Goal: Task Accomplishment & Management: Complete application form

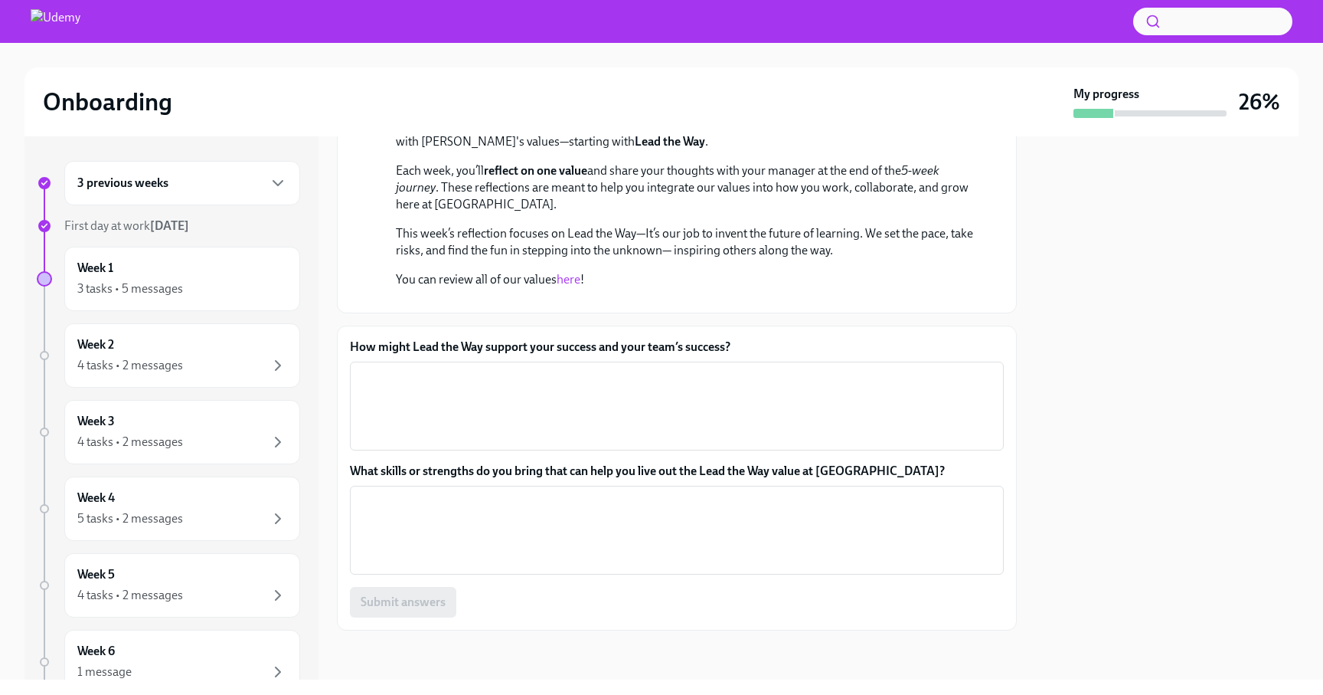
scroll to position [417, 0]
click at [508, 397] on textarea "How might Lead the Way support your success and your team’s success?" at bounding box center [677, 406] width 636 height 74
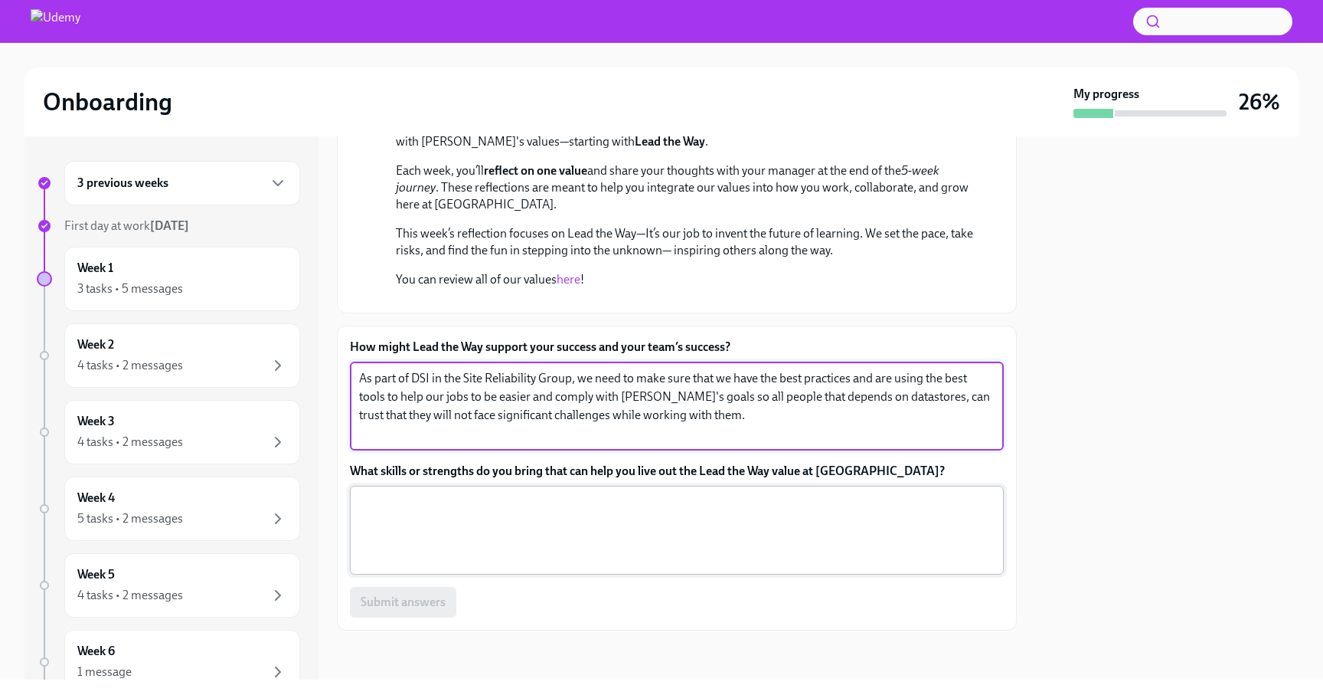
type textarea "As part of DSI in the Site Reliability Group, we need to make sure that we have…"
click at [397, 514] on textarea "What skills or strengths do you bring that can help you live out the Lead the W…" at bounding box center [677, 530] width 636 height 74
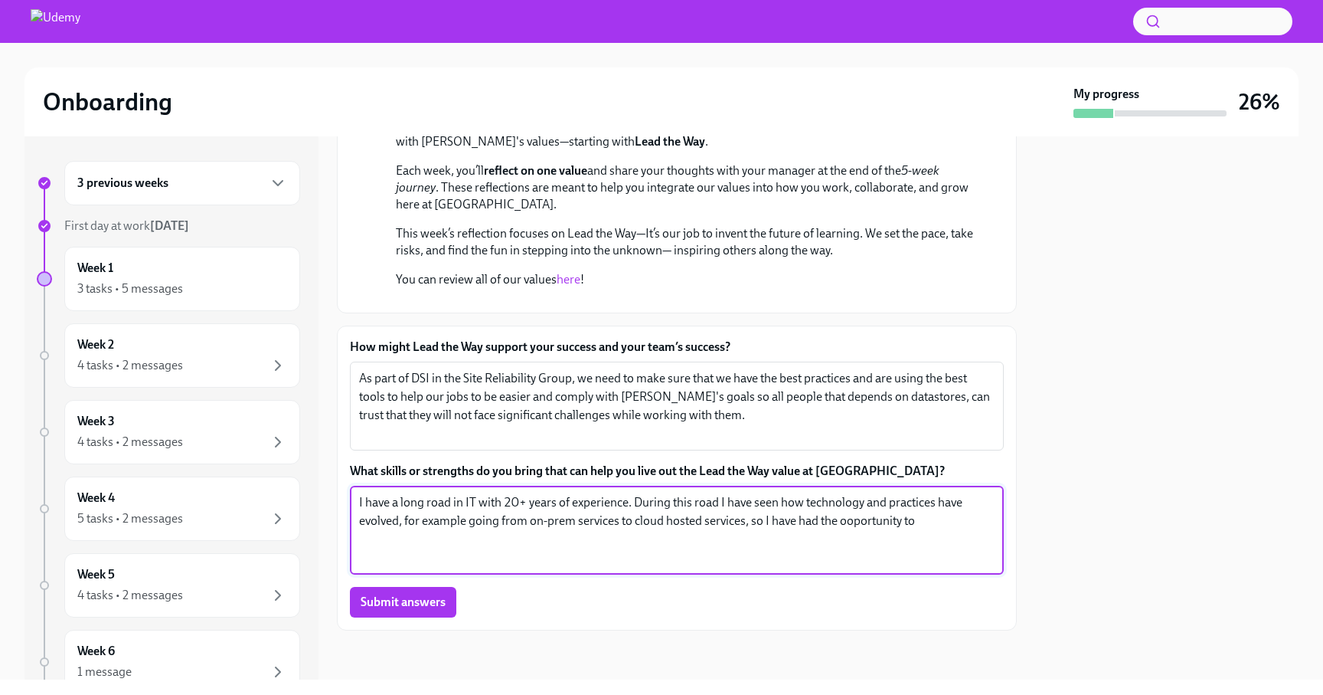
click at [865, 522] on textarea "I have a long road in IT with 20+ years of experience. During this road I have …" at bounding box center [677, 530] width 636 height 74
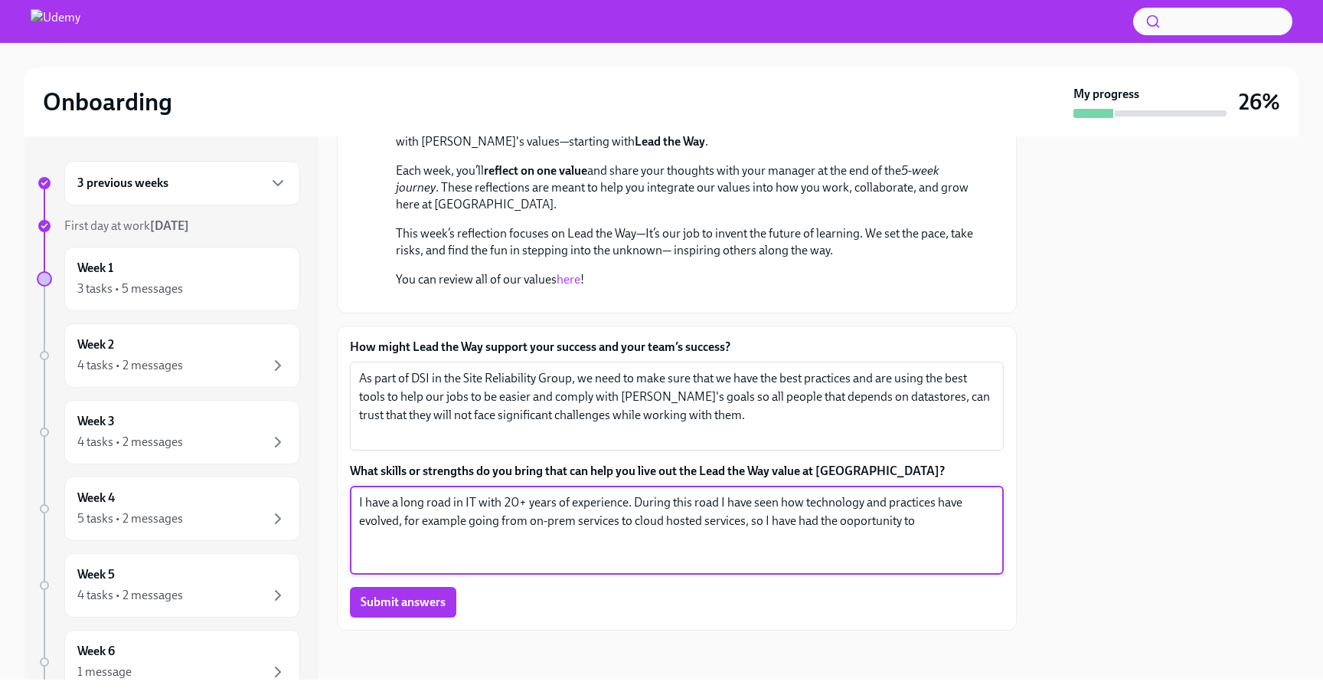
click at [865, 522] on textarea "I have a long road in IT with 20+ years of experience. During this road I have …" at bounding box center [677, 530] width 636 height 74
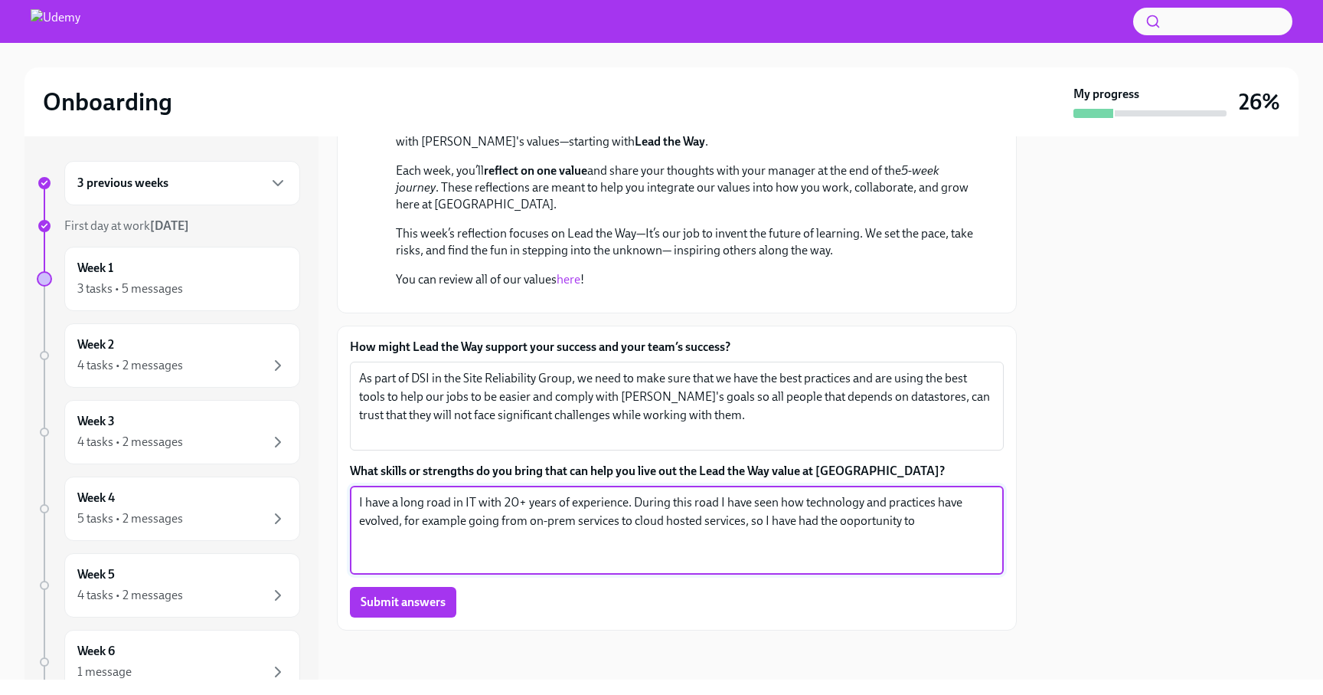
click at [865, 522] on textarea "I have a long road in IT with 20+ years of experience. During this road I have …" at bounding box center [677, 530] width 636 height 74
click at [852, 525] on textarea "I have a long road in IT with 20+ years of experience. During this road I have …" at bounding box center [677, 530] width 636 height 74
click at [923, 523] on textarea "I have a long road in IT with 20+ years of experience. During this road I have …" at bounding box center [677, 530] width 636 height 74
click at [888, 505] on textarea "I have a long road in IT with 20+ years of experience. During this road I have …" at bounding box center [677, 530] width 636 height 74
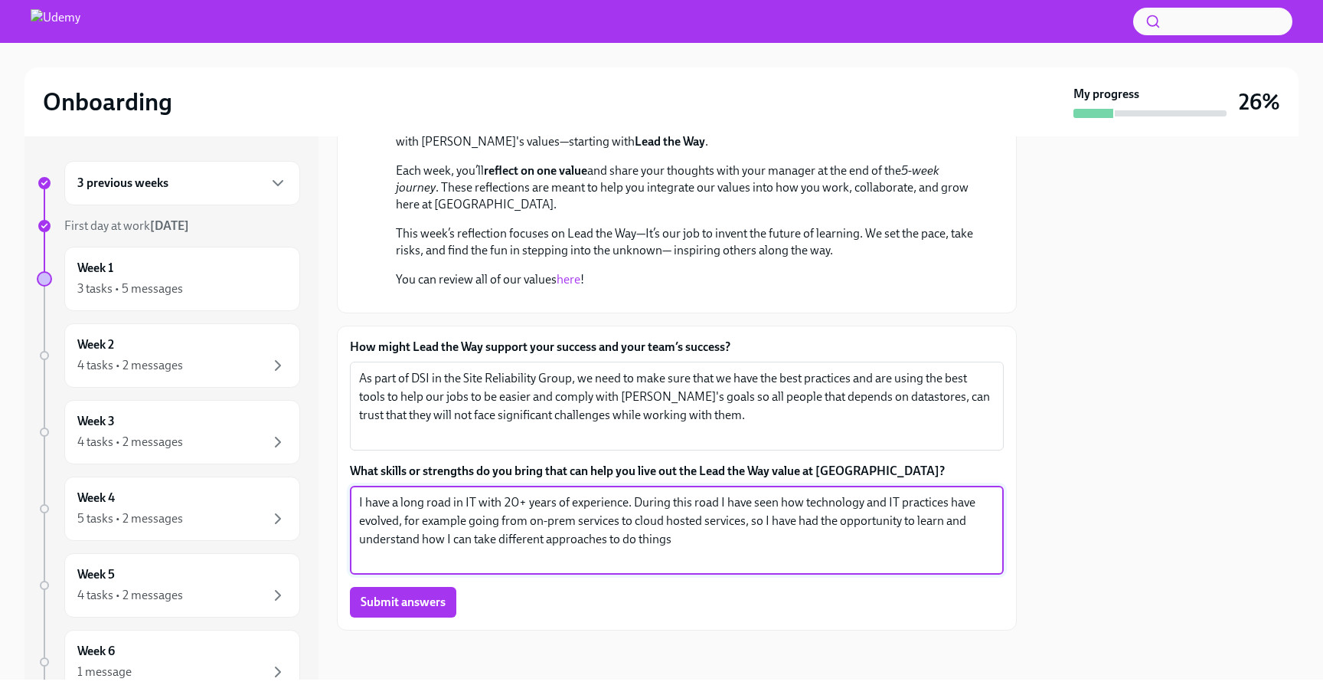
click at [728, 539] on textarea "I have a long road in IT with 20+ years of experience. During this road I have …" at bounding box center [677, 530] width 636 height 74
click at [956, 524] on textarea "I have a long road in IT with 20+ years of experience. During this road I have …" at bounding box center [677, 530] width 636 height 74
click at [937, 543] on textarea "I have a long road in IT with 20+ years of experience. During this road I have …" at bounding box center [677, 530] width 636 height 74
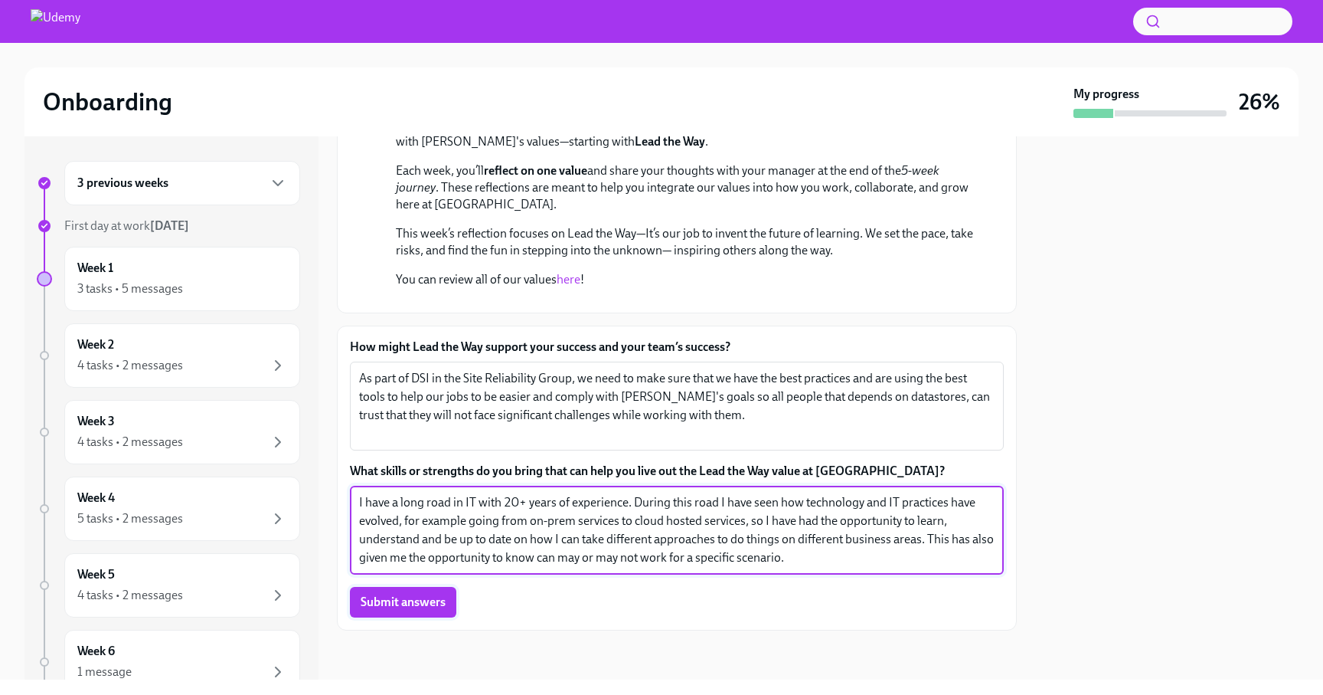
type textarea "I have a long road in IT with 20+ years of experience. During this road I have …"
click at [417, 595] on span "Submit answers" at bounding box center [403, 601] width 85 height 15
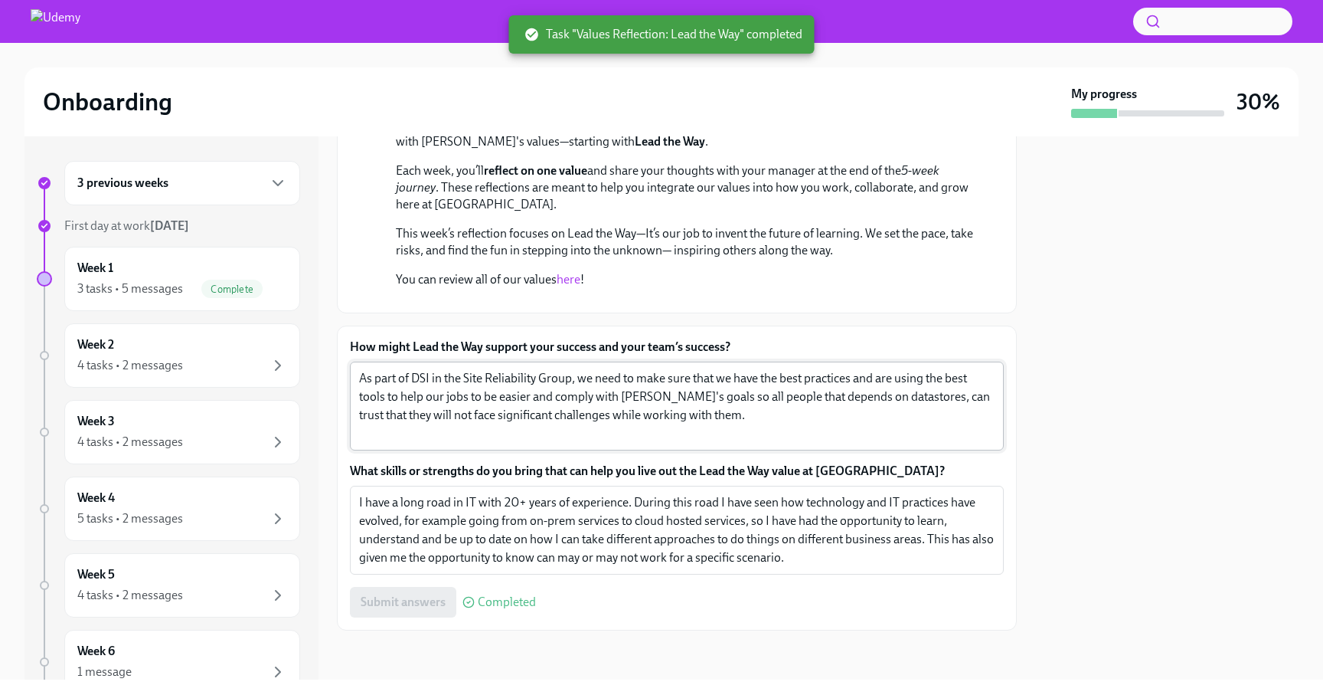
scroll to position [0, 0]
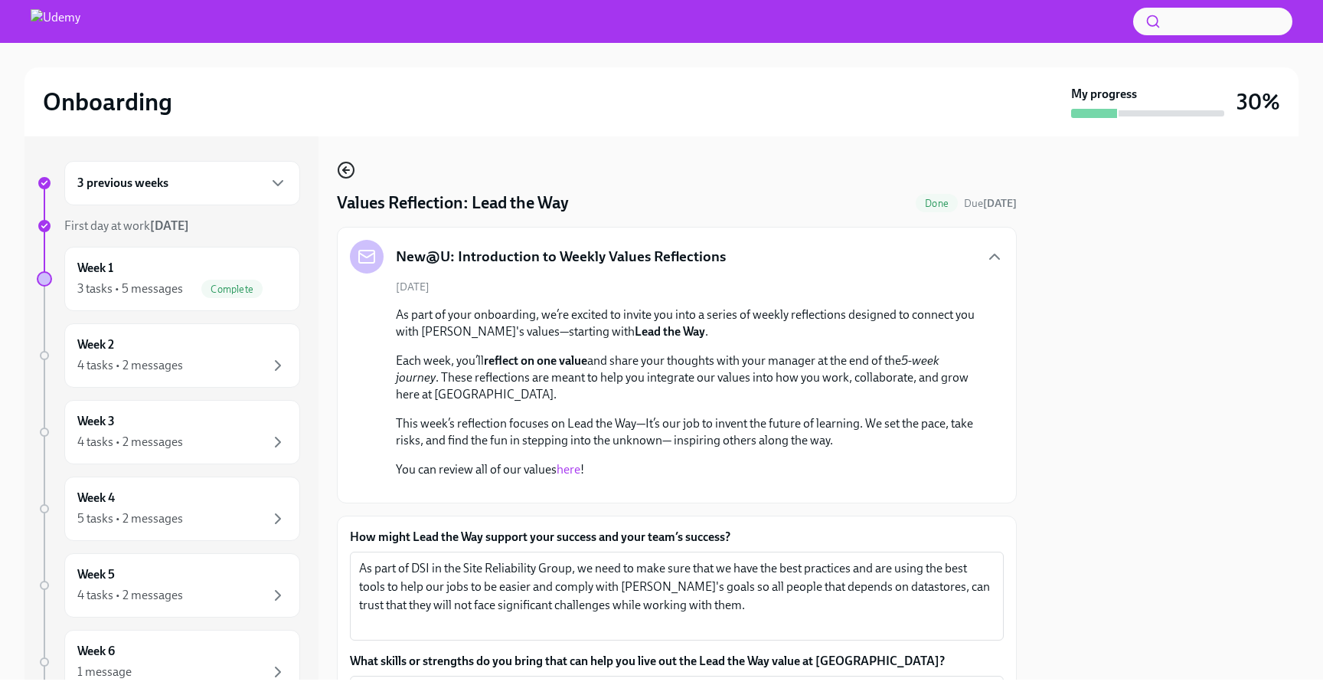
click at [349, 169] on icon "button" at bounding box center [346, 170] width 18 height 18
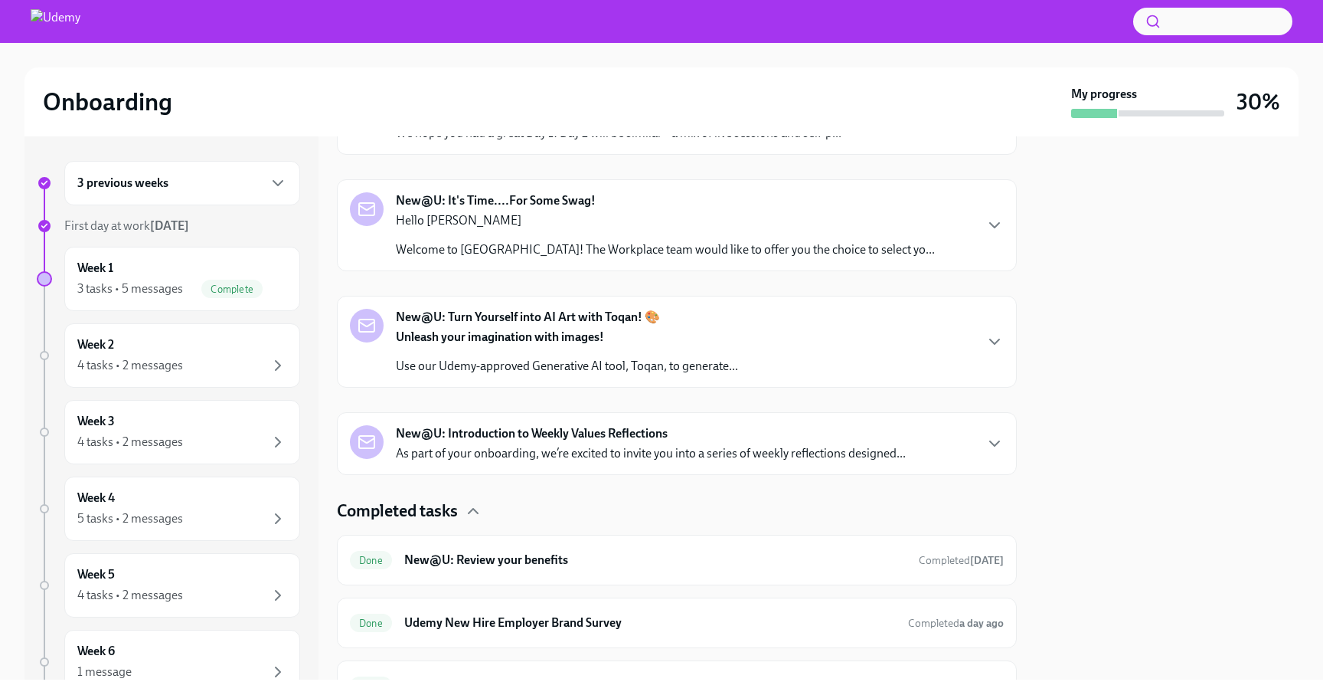
scroll to position [494, 0]
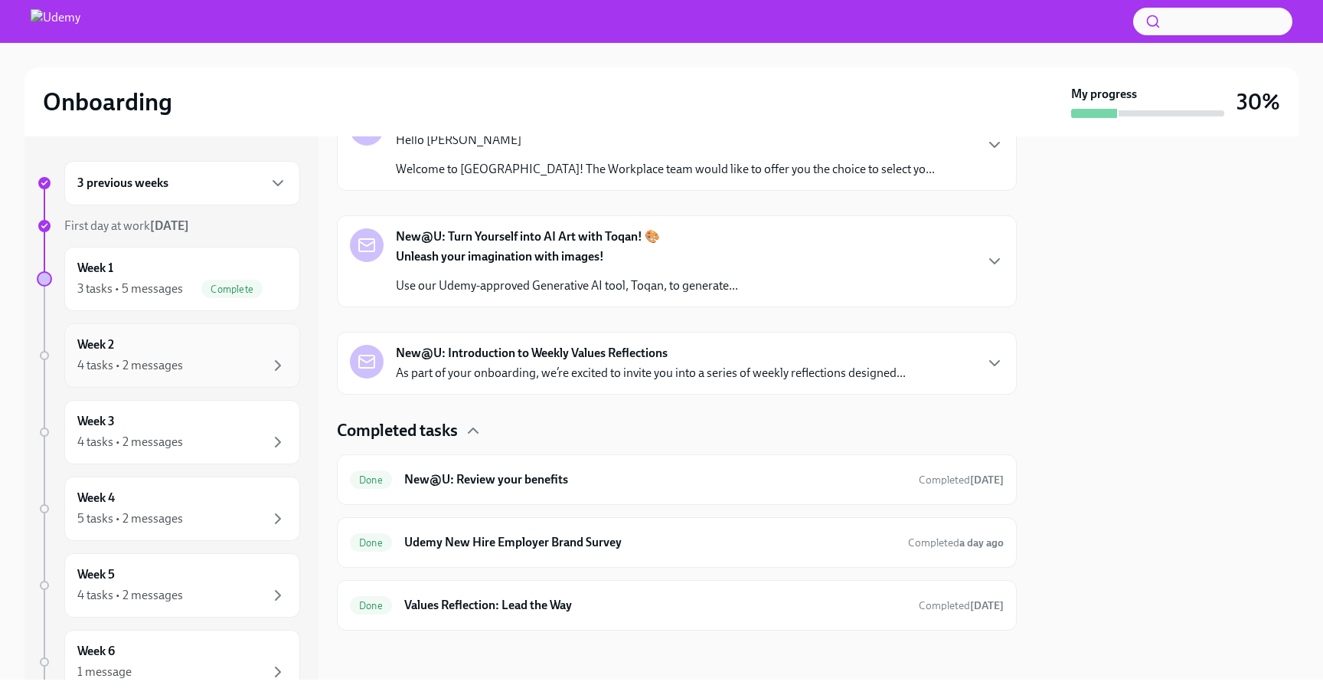
click at [250, 354] on div "Week 2 4 tasks • 2 messages" at bounding box center [182, 355] width 210 height 38
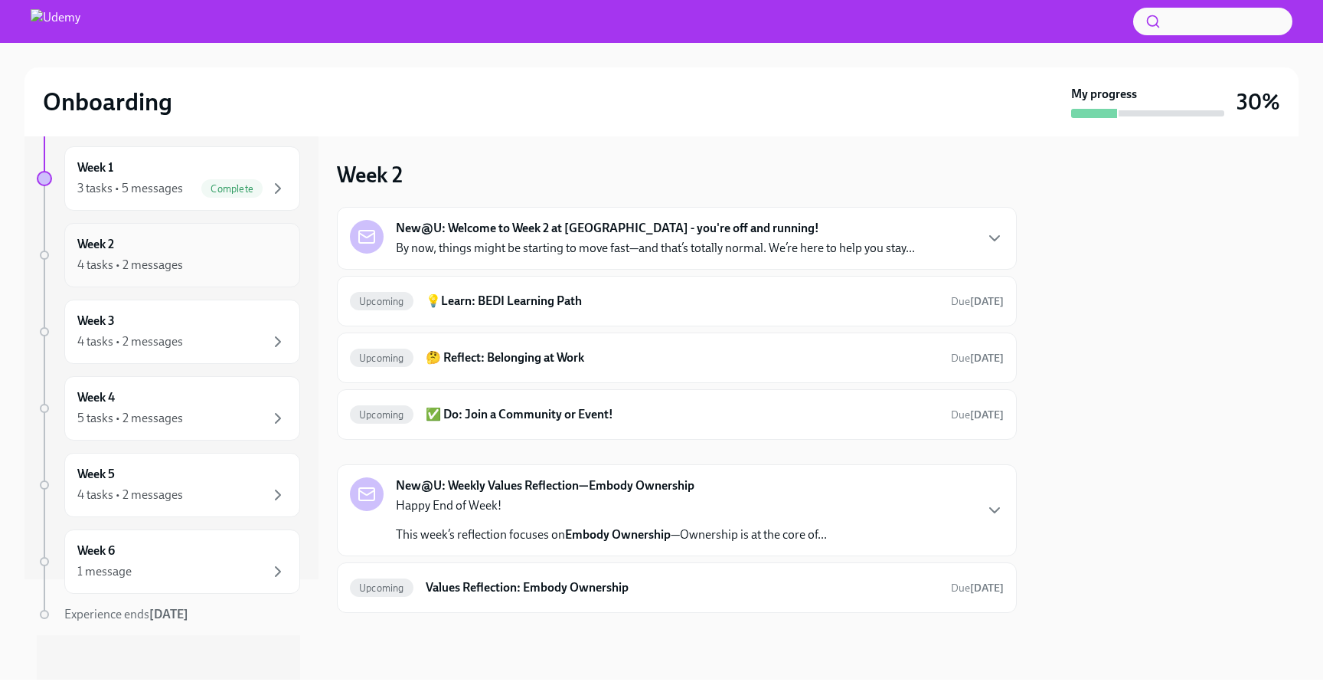
scroll to position [105, 0]
click at [271, 335] on icon "button" at bounding box center [278, 337] width 18 height 18
